Goal: Check status: Check status

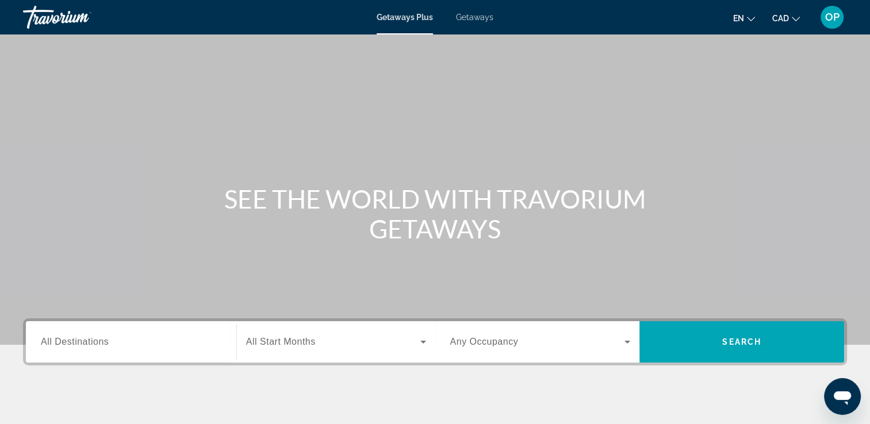
click at [80, 345] on span "All Destinations" at bounding box center [75, 342] width 68 height 10
click at [80, 345] on input "Destination All Destinations" at bounding box center [131, 343] width 180 height 14
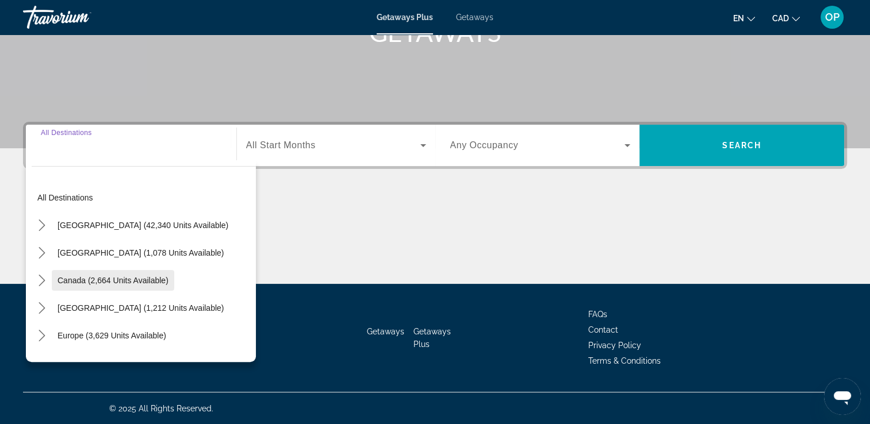
click at [95, 277] on span "Canada (2,664 units available)" at bounding box center [112, 280] width 111 height 9
type input "**********"
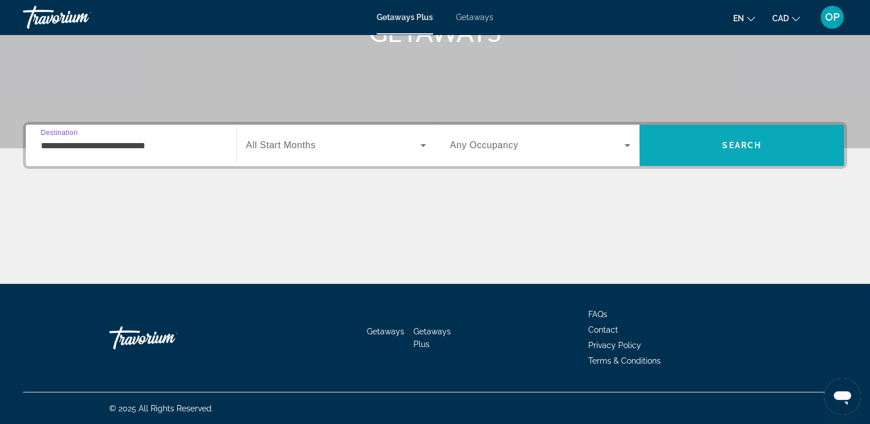
click at [697, 140] on span "Search" at bounding box center [741, 146] width 205 height 28
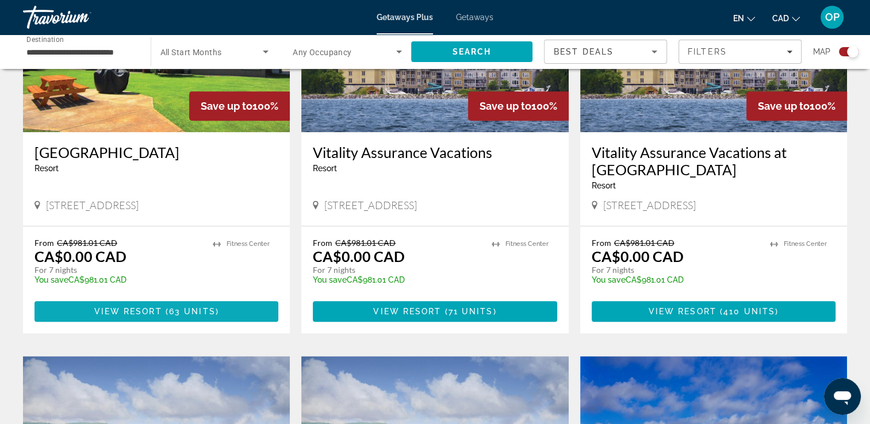
scroll to position [575, 0]
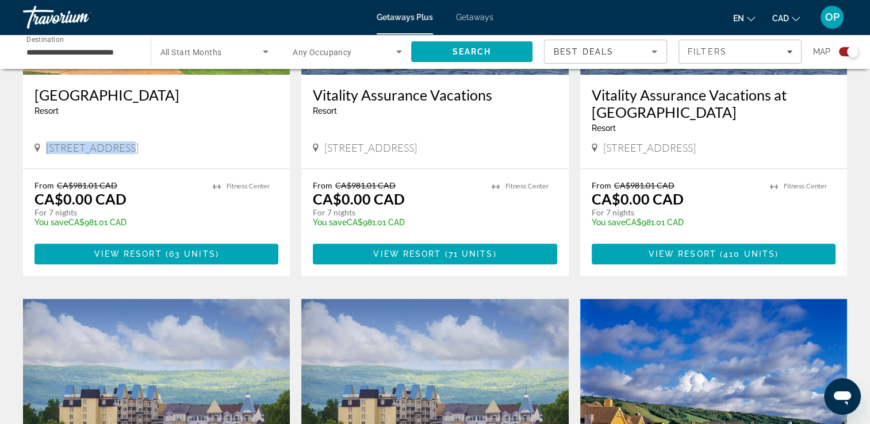
drag, startPoint x: 48, startPoint y: 149, endPoint x: 120, endPoint y: 148, distance: 71.3
click at [120, 148] on span "Kelowna, BC, V4V 1P4, CAN" at bounding box center [92, 147] width 93 height 13
drag, startPoint x: 120, startPoint y: 148, endPoint x: 130, endPoint y: 211, distance: 63.5
click at [130, 211] on div "From CA$981.01 CAD CA$0.00 CAD For 7 nights You save CA$981.01 CAD temp" at bounding box center [117, 207] width 167 height 55
drag, startPoint x: 331, startPoint y: 148, endPoint x: 432, endPoint y: 149, distance: 101.2
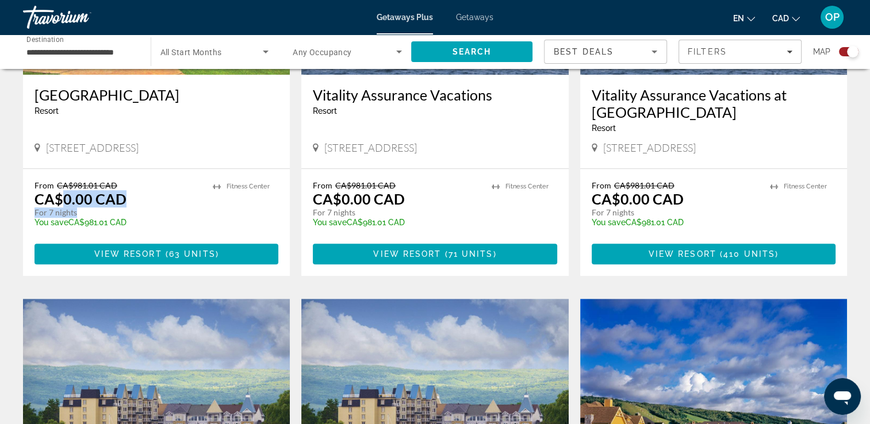
click at [417, 149] on span "Collingwood, ON, L9Y 5C5, CAN" at bounding box center [370, 147] width 93 height 13
drag, startPoint x: 333, startPoint y: 203, endPoint x: 412, endPoint y: 208, distance: 79.4
click at [412, 208] on div "From CA$981.01 CAD CA$0.00 CAD For 7 nights You save CA$981.01 CAD temp" at bounding box center [396, 207] width 167 height 55
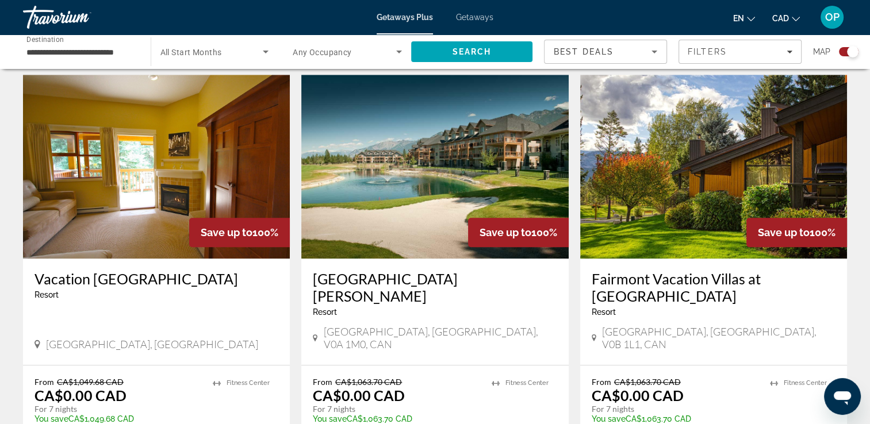
scroll to position [1264, 0]
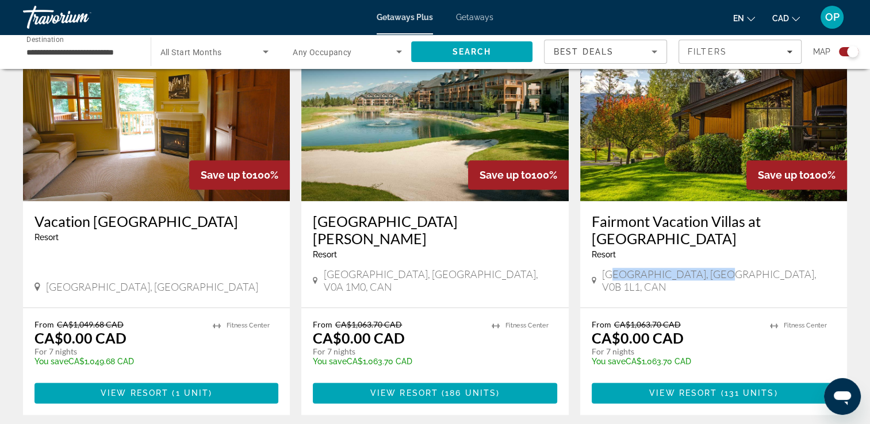
drag, startPoint x: 614, startPoint y: 277, endPoint x: 709, endPoint y: 276, distance: 94.8
click at [709, 276] on span "Fairmont Hot Springs, BC, V0B 1L1, CAN" at bounding box center [718, 280] width 233 height 25
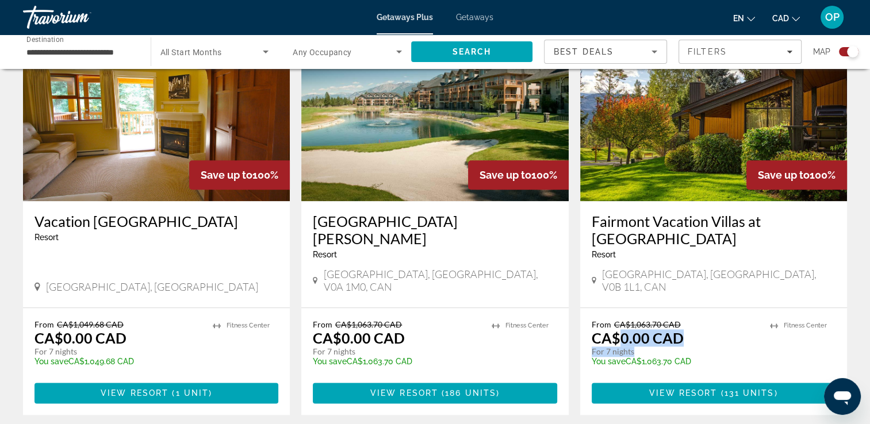
drag, startPoint x: 618, startPoint y: 323, endPoint x: 684, endPoint y: 337, distance: 67.5
click at [684, 337] on div "From CA$1,063.70 CAD CA$0.00 CAD For 7 nights You save CA$1,063.70 CAD temp" at bounding box center [674, 347] width 167 height 55
click at [580, 282] on div "Fairmont Vacation Villas at Mountainside Resort - This is an adults only resort…" at bounding box center [713, 254] width 267 height 106
drag, startPoint x: 681, startPoint y: 326, endPoint x: 575, endPoint y: 284, distance: 114.5
click at [575, 284] on app-exchanges-search-item "Save up to 100% Fairmont Vacation Villas at Mountainside Resort - This is an ad…" at bounding box center [713, 216] width 278 height 398
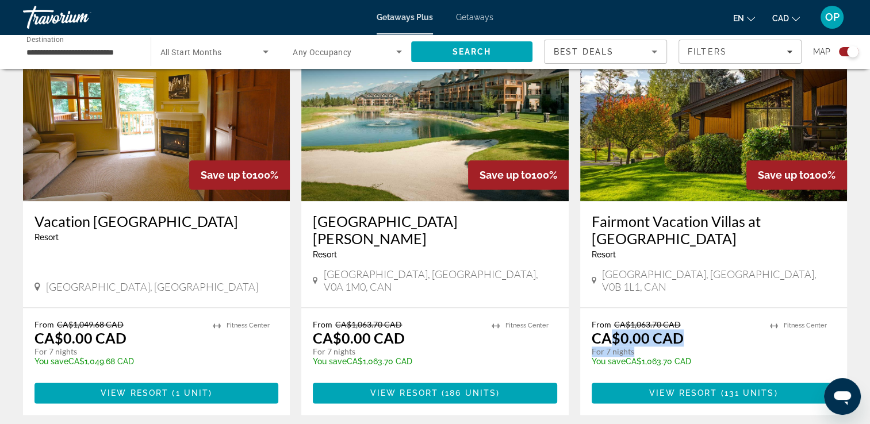
drag, startPoint x: 614, startPoint y: 325, endPoint x: 678, endPoint y: 341, distance: 65.8
click at [678, 341] on div "From CA$1,063.70 CAD CA$0.00 CAD For 7 nights You save CA$1,063.70 CAD temp" at bounding box center [674, 347] width 167 height 55
drag, startPoint x: 678, startPoint y: 341, endPoint x: 616, endPoint y: 294, distance: 77.8
click at [616, 294] on div "Fairmont Vacation Villas at Mountainside Resort - This is an adults only resort…" at bounding box center [713, 254] width 267 height 106
drag, startPoint x: 622, startPoint y: 310, endPoint x: 680, endPoint y: 305, distance: 58.3
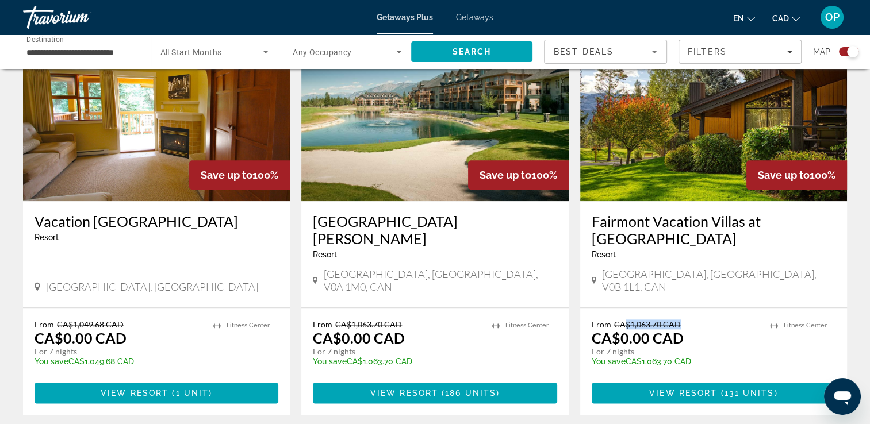
click at [680, 308] on div "From CA$1,063.70 CAD CA$0.00 CAD For 7 nights You save CA$1,063.70 CAD temp 1 F…" at bounding box center [713, 361] width 267 height 107
drag, startPoint x: 680, startPoint y: 305, endPoint x: 608, endPoint y: 291, distance: 73.7
click at [608, 291] on div "Fairmont Vacation Villas at Mountainside Resort - This is an adults only resort…" at bounding box center [713, 254] width 267 height 106
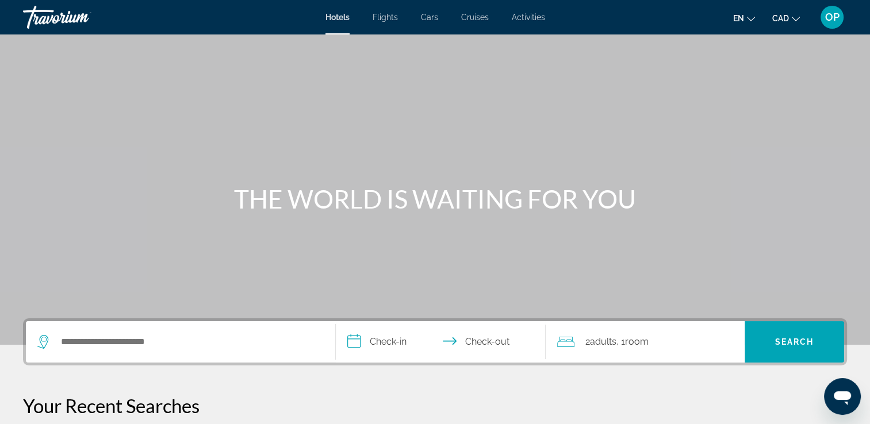
click at [831, 20] on span "OP" at bounding box center [832, 16] width 14 height 11
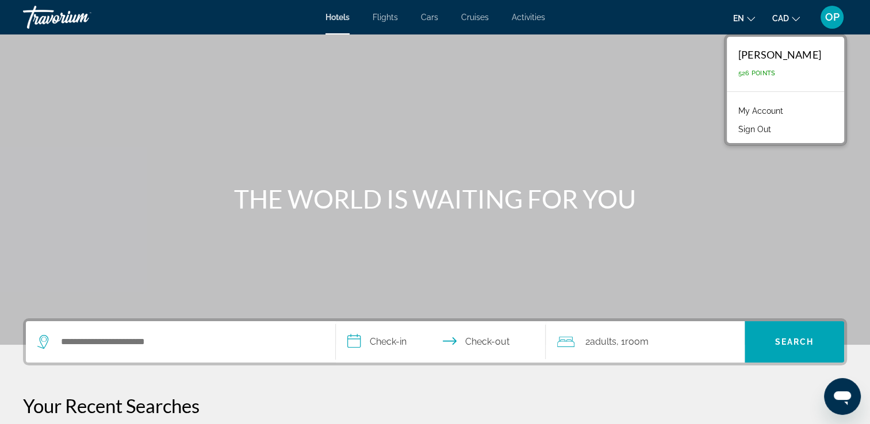
click at [786, 108] on link "My Account" at bounding box center [760, 110] width 56 height 15
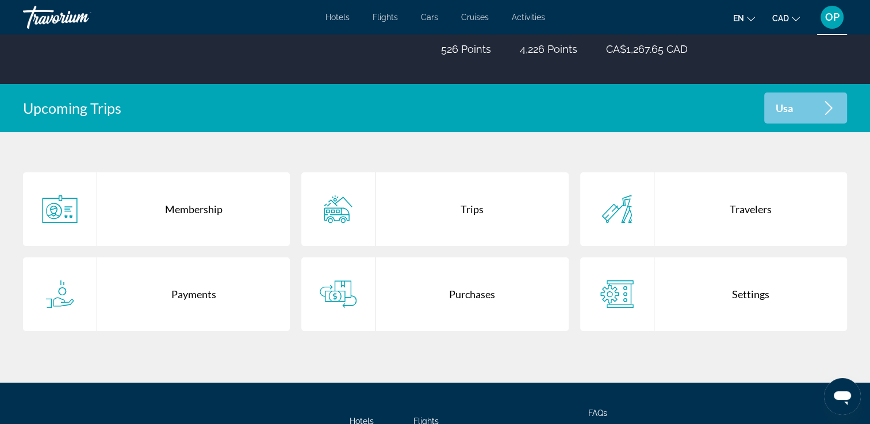
scroll to position [271, 0]
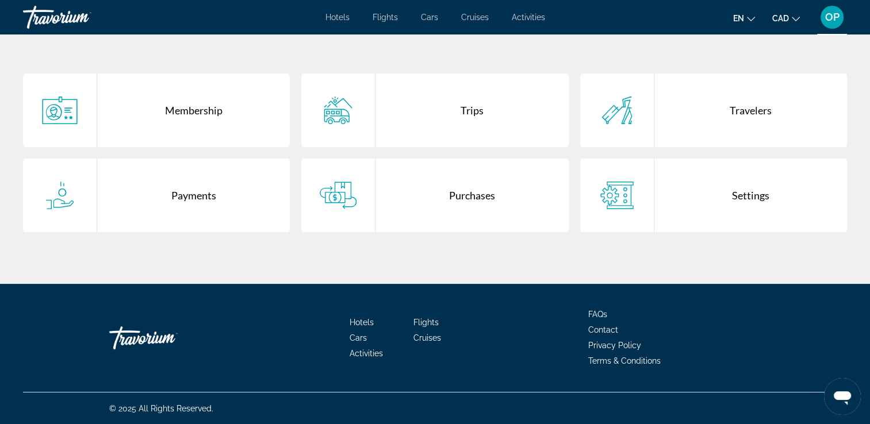
click at [465, 195] on div "Purchases" at bounding box center [471, 196] width 193 height 74
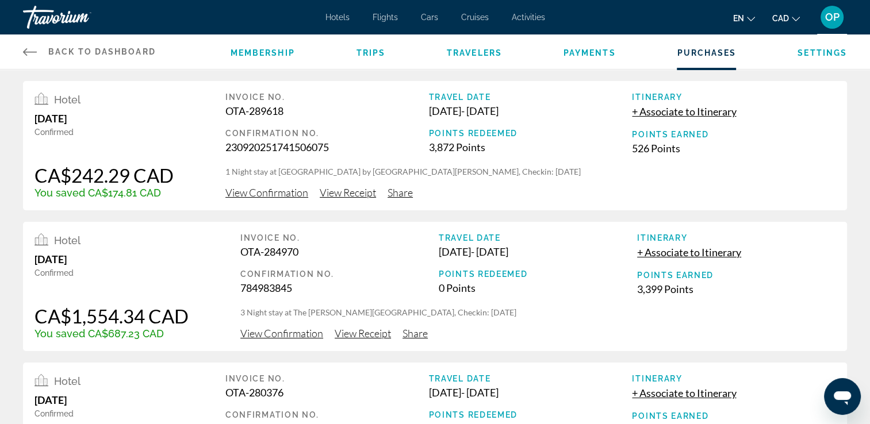
drag, startPoint x: 70, startPoint y: 118, endPoint x: 148, endPoint y: 118, distance: 78.2
click at [148, 118] on div "[DATE]" at bounding box center [103, 118] width 139 height 13
drag, startPoint x: 321, startPoint y: 171, endPoint x: 461, endPoint y: 168, distance: 140.3
click at [461, 168] on p "1 Night stay at [GEOGRAPHIC_DATA] by [GEOGRAPHIC_DATA][PERSON_NAME], Checkin: […" at bounding box center [530, 171] width 610 height 11
drag, startPoint x: 69, startPoint y: 178, endPoint x: 141, endPoint y: 179, distance: 72.4
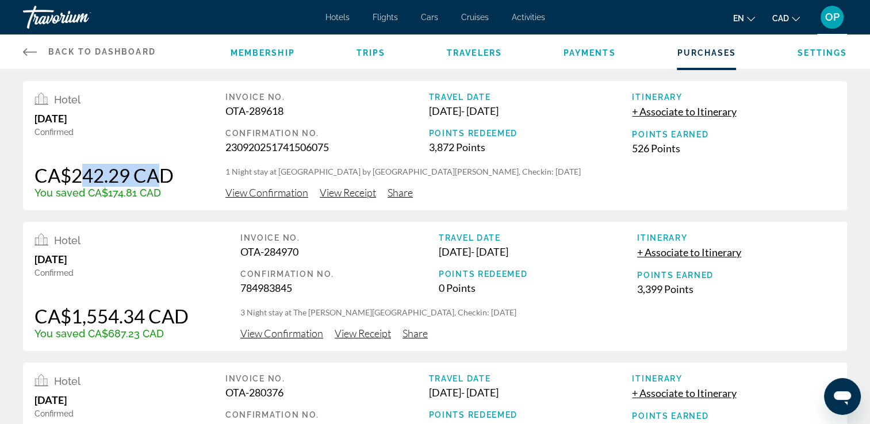
click at [141, 179] on div "CA$242.29 CAD" at bounding box center [103, 175] width 139 height 23
drag, startPoint x: 141, startPoint y: 179, endPoint x: 133, endPoint y: 194, distance: 17.0
click at [133, 194] on div "You saved CA$174.81 CAD" at bounding box center [103, 193] width 139 height 12
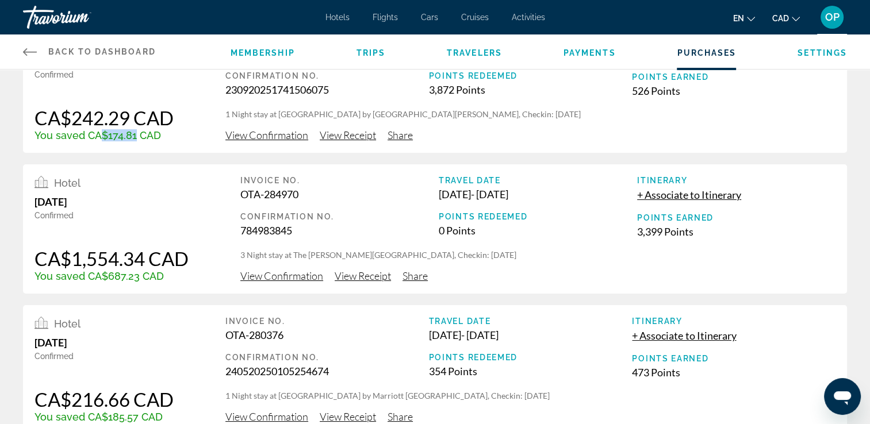
drag, startPoint x: 320, startPoint y: 247, endPoint x: 423, endPoint y: 254, distance: 103.7
click at [423, 254] on div "Invoice No. OTA-284970 Confirmation No. 784983845 Travel Date [DATE] - [DATE] P…" at bounding box center [537, 229] width 595 height 106
drag, startPoint x: 74, startPoint y: 260, endPoint x: 202, endPoint y: 260, distance: 128.2
click at [202, 260] on div "Hotel [DATE] Confirmed CA$1,554.34 CAD You saved CA$687.23 CAD Invoice No. OTA-…" at bounding box center [435, 228] width 824 height 129
drag, startPoint x: 202, startPoint y: 260, endPoint x: 152, endPoint y: 276, distance: 53.2
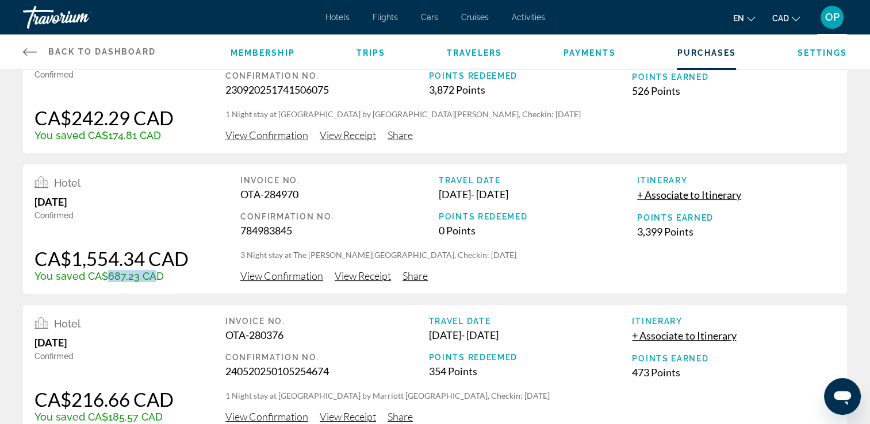
click at [152, 276] on div "You saved CA$687.23 CAD" at bounding box center [111, 276] width 154 height 12
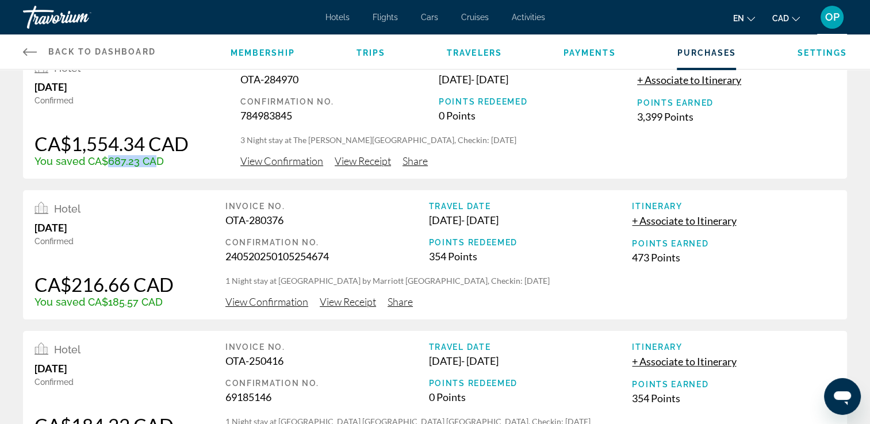
scroll to position [230, 0]
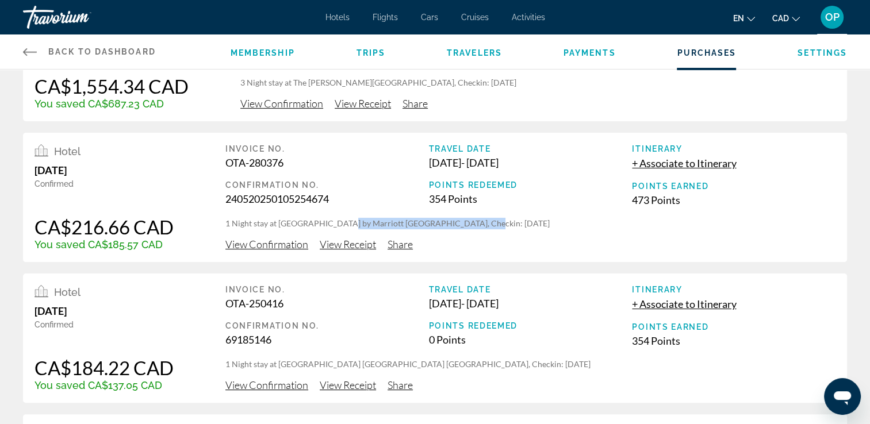
drag, startPoint x: 338, startPoint y: 224, endPoint x: 471, endPoint y: 224, distance: 133.3
click at [471, 224] on p "1 Night stay at [GEOGRAPHIC_DATA] by Marriott [GEOGRAPHIC_DATA], Checkin: [DATE]" at bounding box center [530, 223] width 610 height 11
click at [138, 230] on div "CA$216.66 CAD" at bounding box center [103, 227] width 139 height 23
drag, startPoint x: 138, startPoint y: 230, endPoint x: 55, endPoint y: 210, distance: 85.0
click at [44, 201] on div "Hotel [DATE] Confirmed CA$216.66 CAD You saved CA$185.57 CAD" at bounding box center [103, 197] width 139 height 106
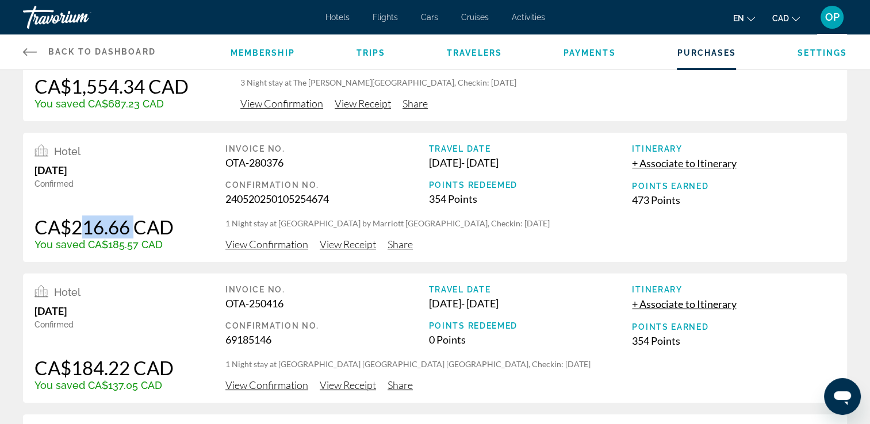
drag, startPoint x: 67, startPoint y: 232, endPoint x: 127, endPoint y: 229, distance: 60.4
click at [127, 229] on div "CA$216.66 CAD" at bounding box center [103, 227] width 139 height 23
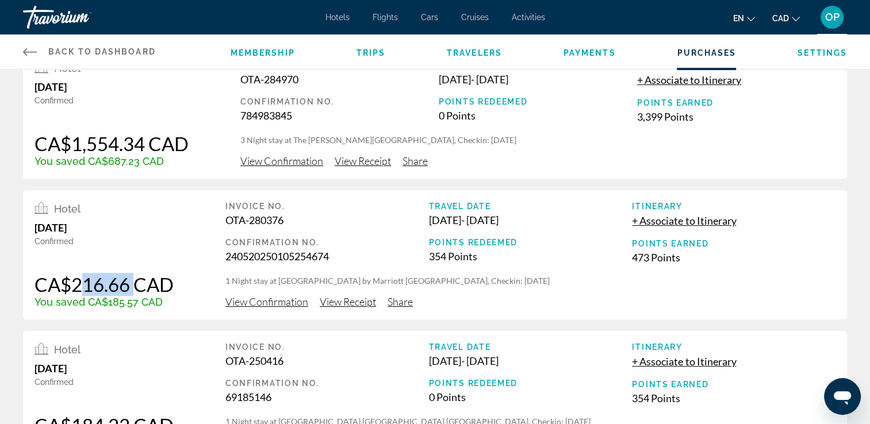
scroll to position [115, 0]
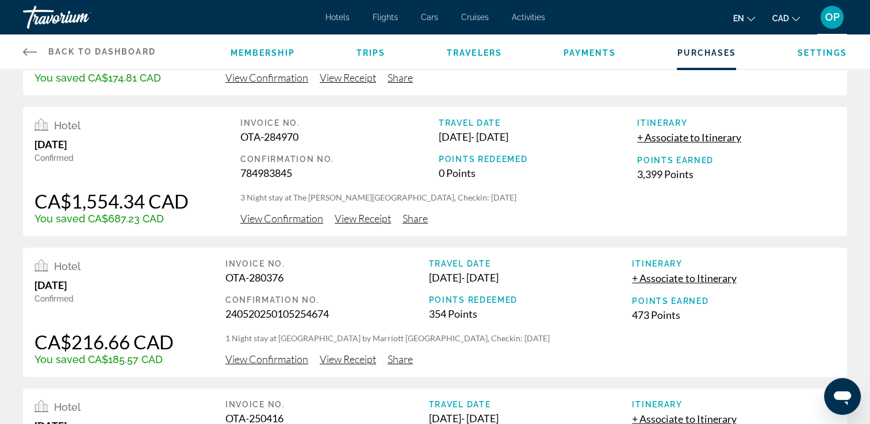
click at [191, 252] on div "Hotel [DATE] Confirmed CA$216.66 CAD You saved CA$185.57 CAD Invoice No. OTA-28…" at bounding box center [435, 312] width 824 height 129
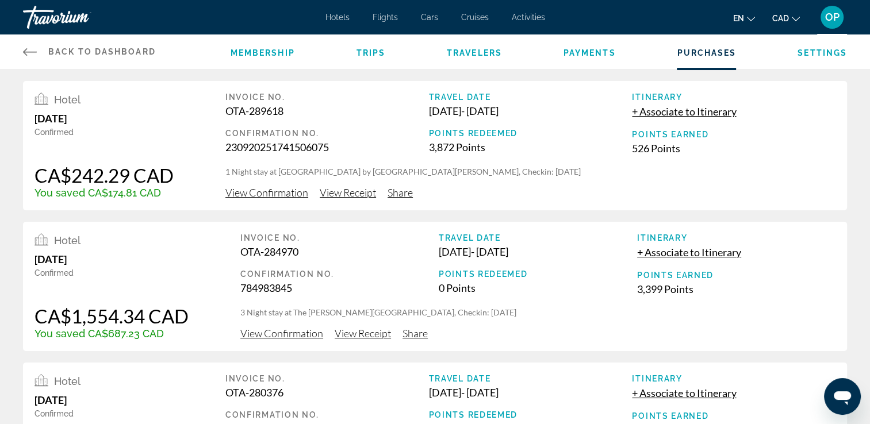
click at [832, 18] on span "OP" at bounding box center [832, 16] width 14 height 11
